Goal: Task Accomplishment & Management: Use online tool/utility

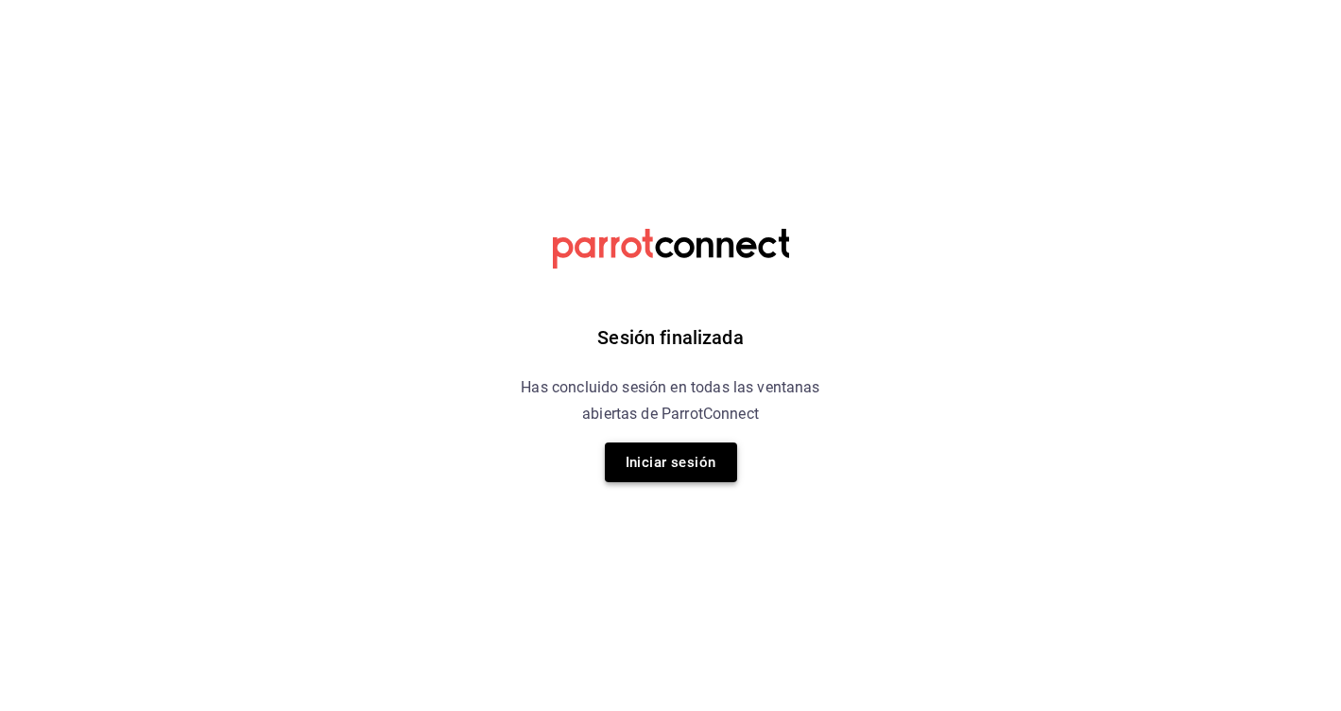
click at [684, 452] on button "Iniciar sesión" at bounding box center [671, 462] width 132 height 40
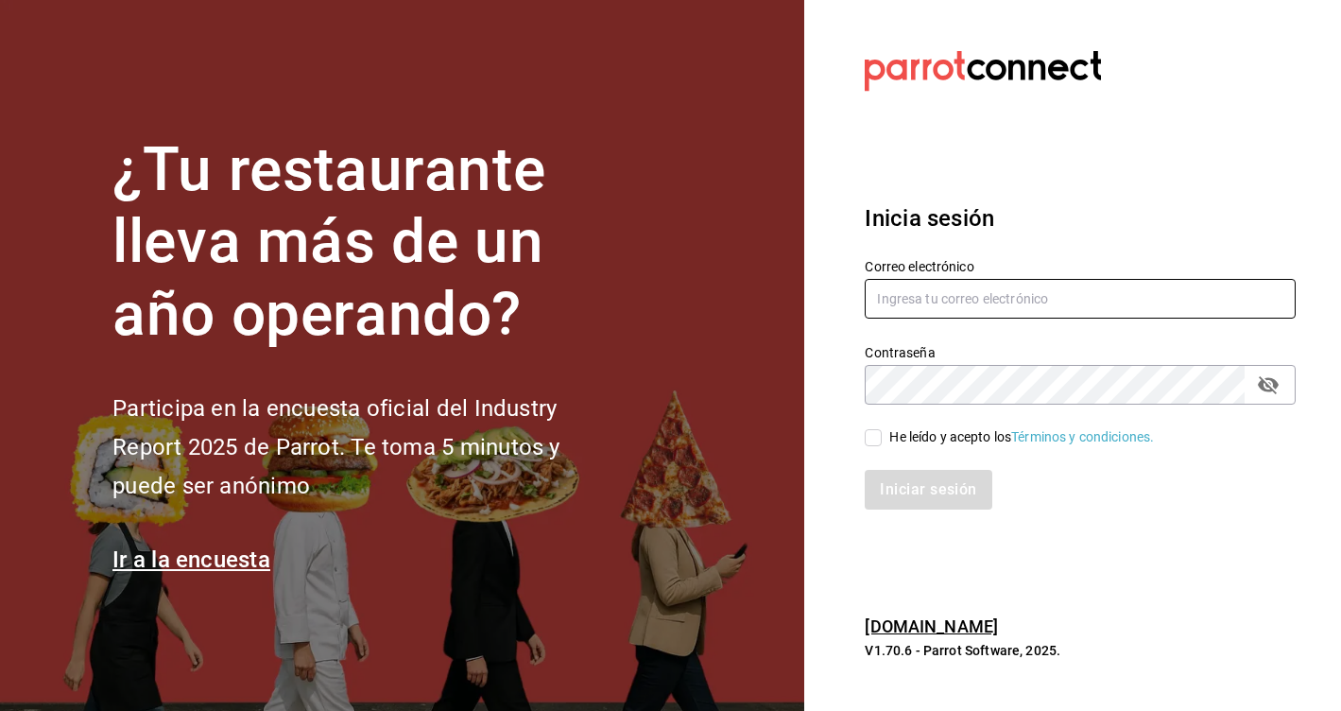
type input "[EMAIL_ADDRESS][DOMAIN_NAME]"
click at [870, 444] on input "He leído y acepto los Términos y condiciones." at bounding box center [873, 437] width 17 height 17
checkbox input "true"
click at [901, 500] on button "Iniciar sesión" at bounding box center [929, 490] width 129 height 40
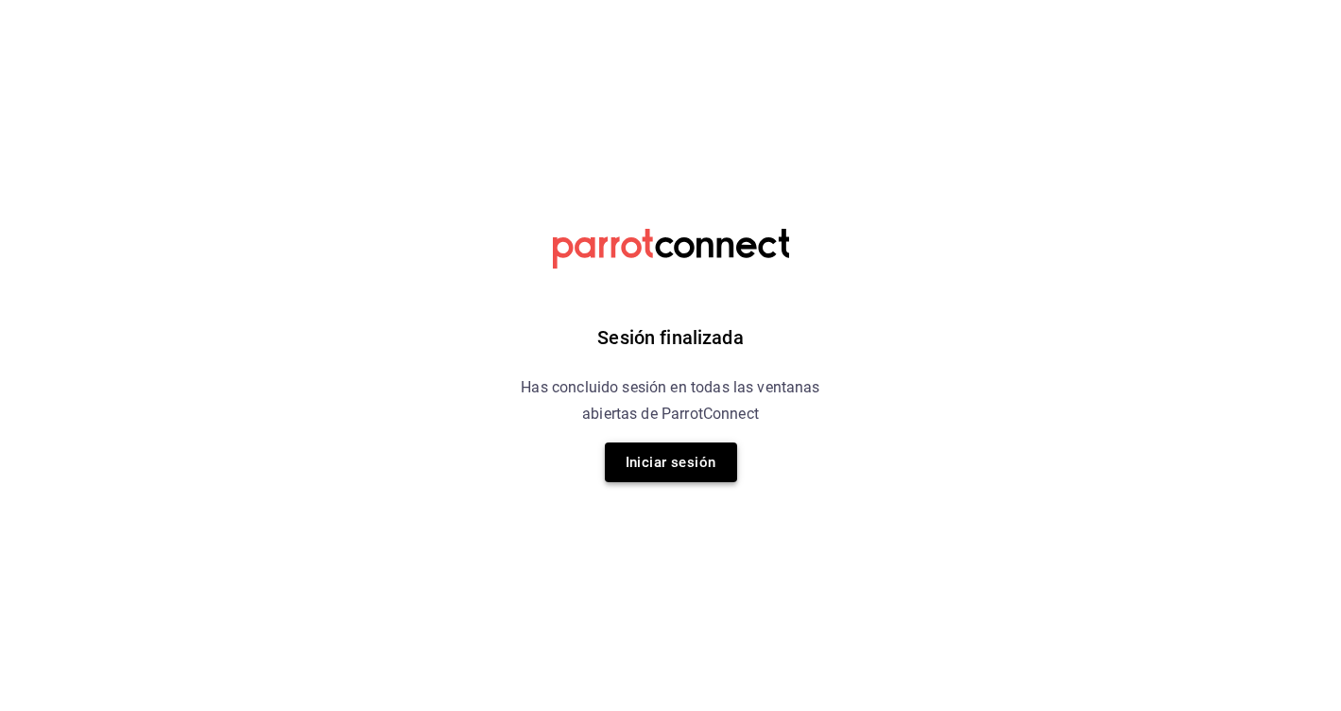
click at [708, 459] on button "Iniciar sesión" at bounding box center [671, 462] width 132 height 40
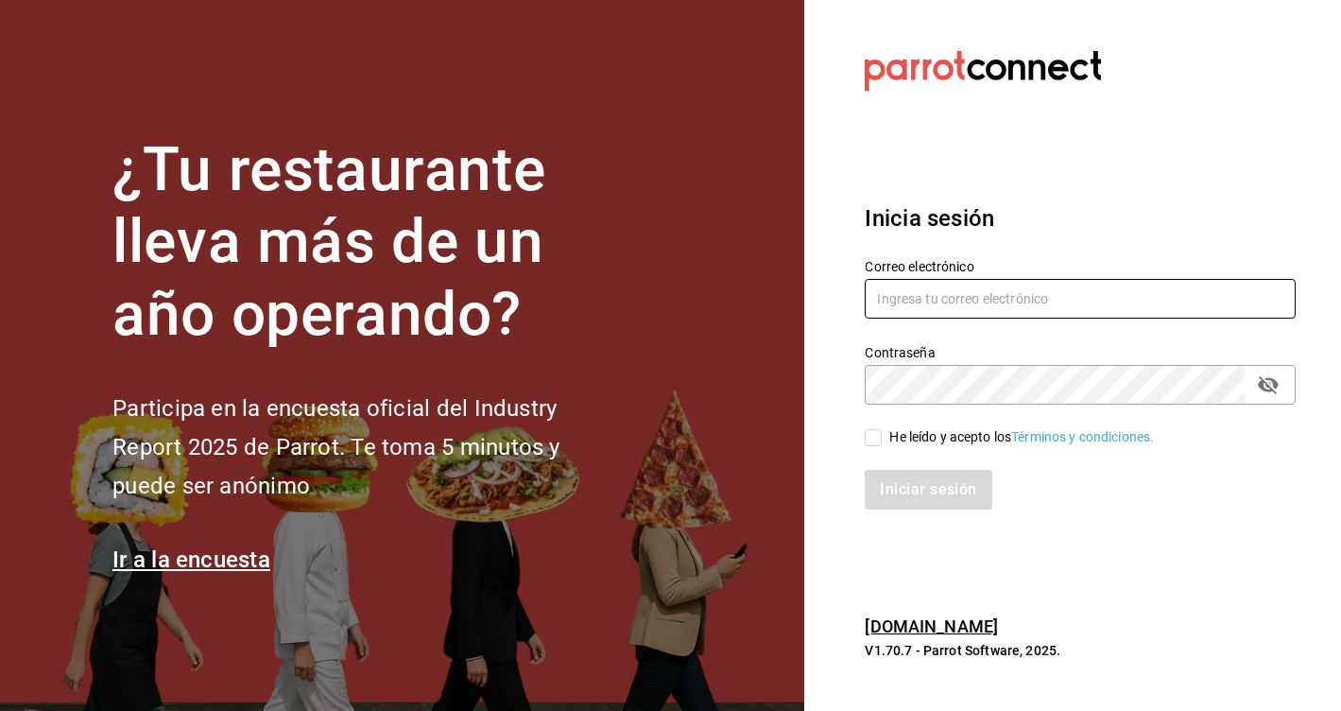
type input "[EMAIL_ADDRESS][DOMAIN_NAME]"
click at [897, 442] on div "He leído y acepto los Términos y condiciones." at bounding box center [1021, 437] width 265 height 20
click at [882, 442] on input "He leído y acepto los Términos y condiciones." at bounding box center [873, 437] width 17 height 17
checkbox input "true"
click at [902, 481] on button "Iniciar sesión" at bounding box center [929, 490] width 129 height 40
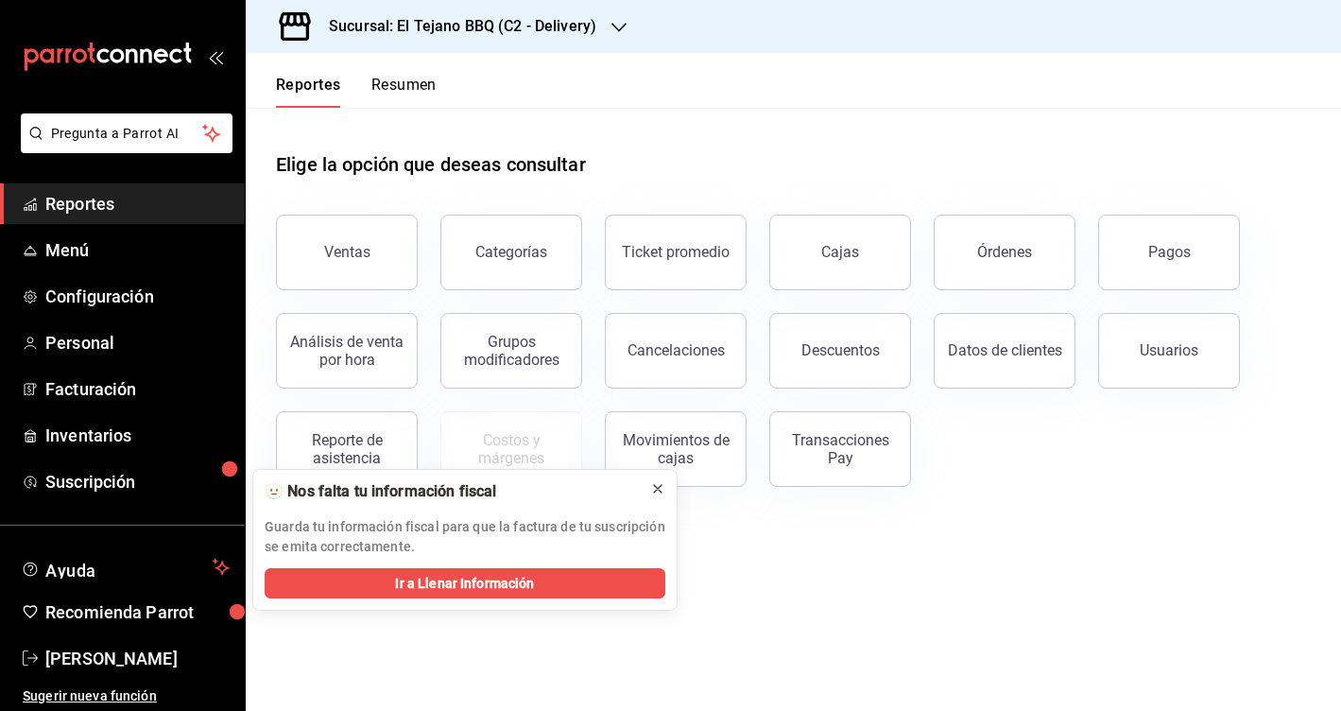
click at [661, 488] on icon at bounding box center [657, 488] width 15 height 15
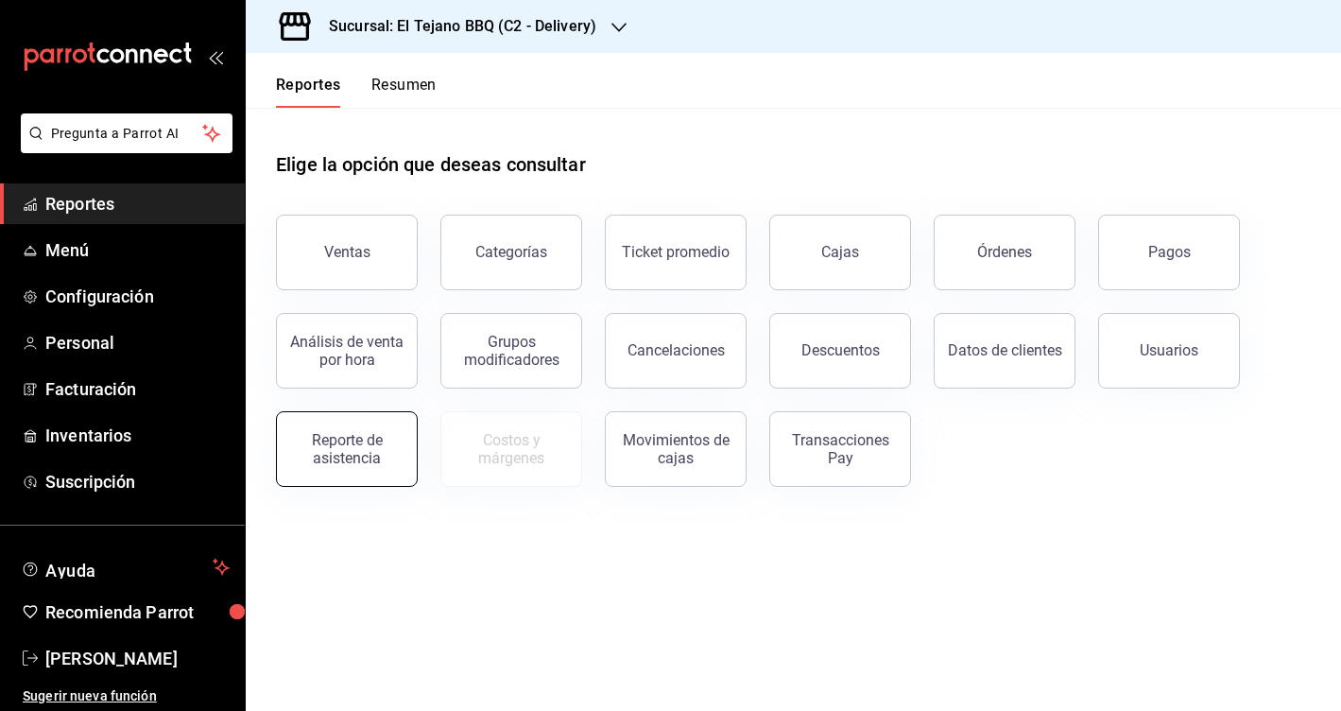
click at [338, 455] on div "Reporte de asistencia" at bounding box center [346, 449] width 117 height 36
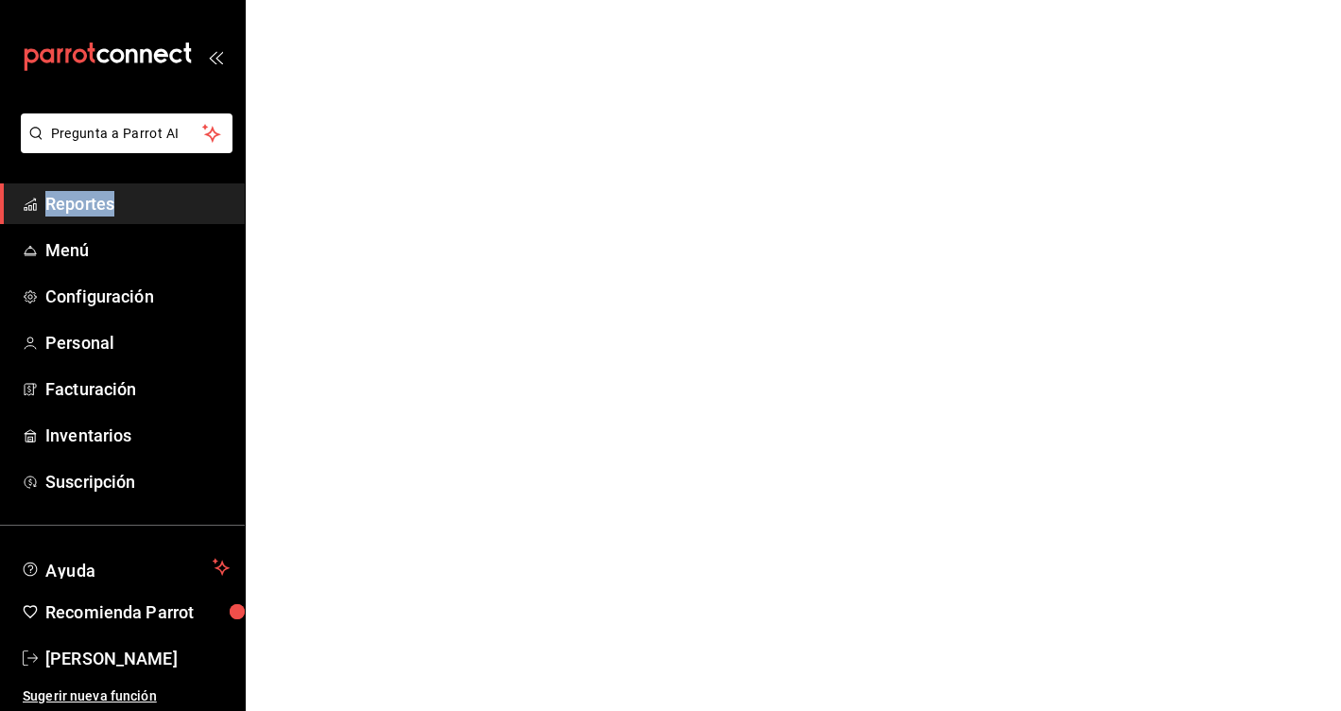
click at [338, 0] on html "Pregunta a Parrot AI Reportes Menú Configuración Personal Facturación Inventari…" at bounding box center [670, 0] width 1341 height 0
